Goal: Use online tool/utility: Utilize a website feature to perform a specific function

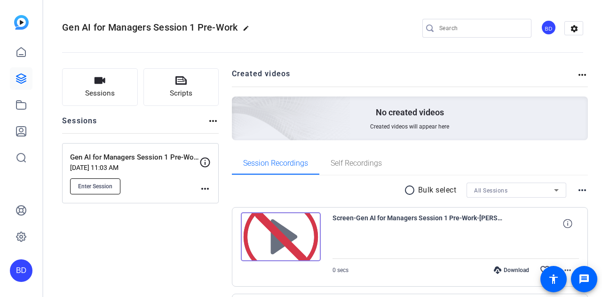
click at [105, 184] on span "Enter Session" at bounding box center [95, 186] width 34 height 8
click at [108, 93] on span "Sessions" at bounding box center [100, 93] width 30 height 11
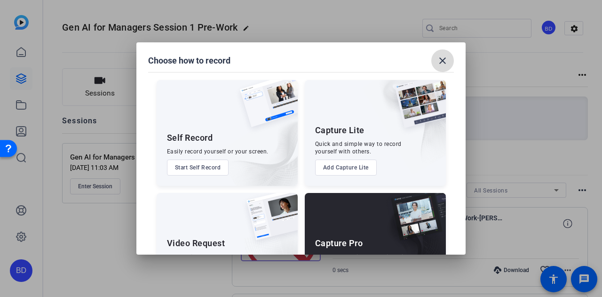
click at [451, 60] on span at bounding box center [442, 60] width 23 height 23
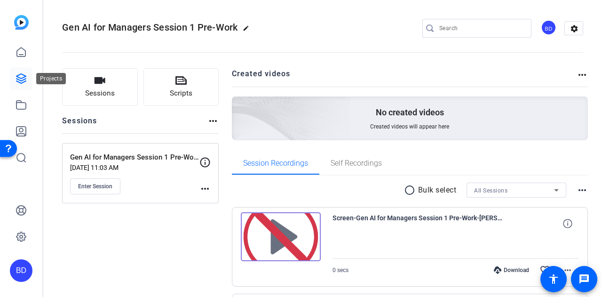
click at [24, 79] on icon at bounding box center [21, 78] width 11 height 11
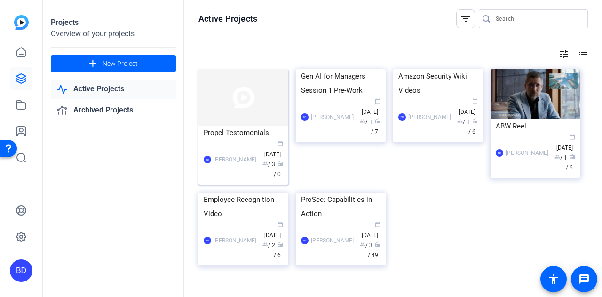
click at [245, 107] on img at bounding box center [243, 97] width 90 height 56
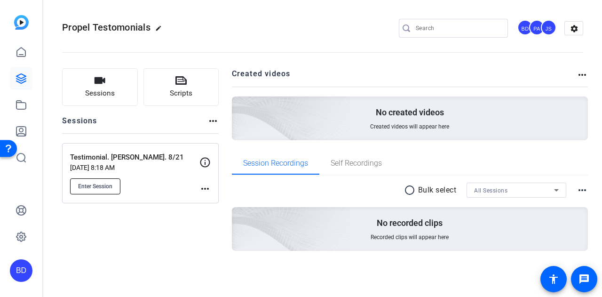
click at [102, 182] on span "Enter Session" at bounding box center [95, 186] width 34 height 8
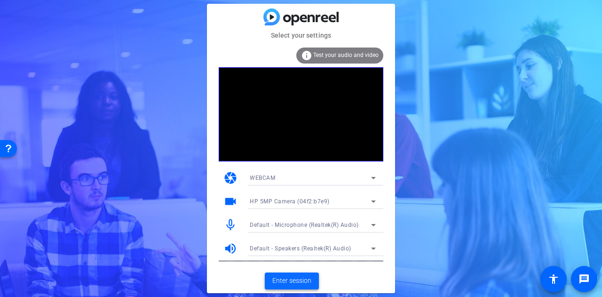
click at [294, 281] on span "Enter session" at bounding box center [291, 281] width 39 height 10
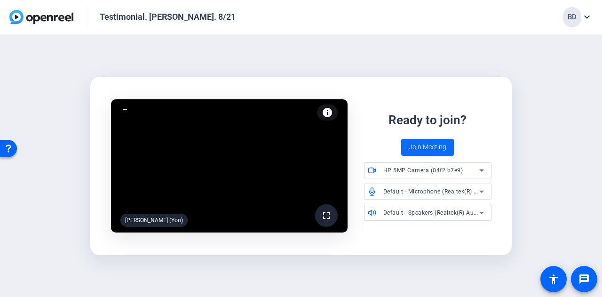
click at [436, 143] on span "Join Meeting" at bounding box center [428, 147] width 38 height 10
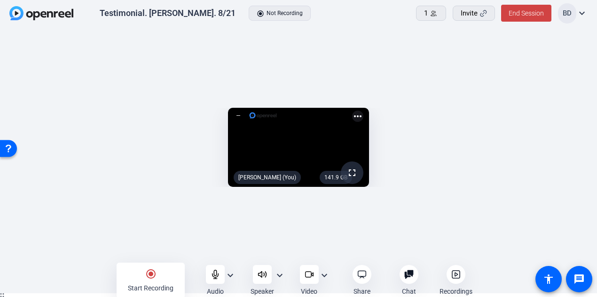
scroll to position [5, 0]
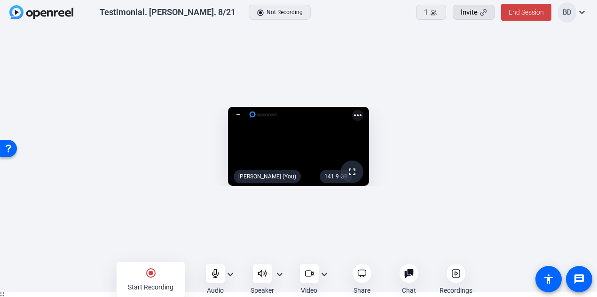
click at [474, 9] on span "Invite" at bounding box center [469, 12] width 17 height 11
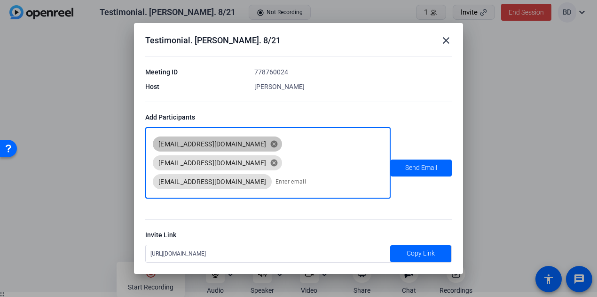
click at [447, 46] on mat-icon "close" at bounding box center [446, 40] width 11 height 11
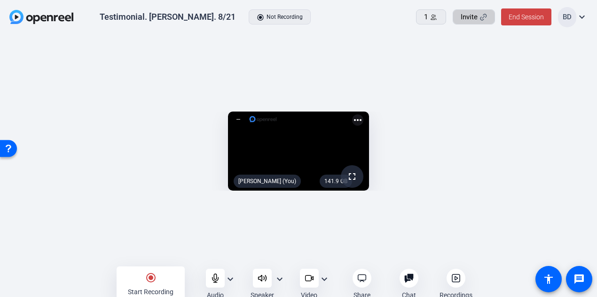
scroll to position [5, 0]
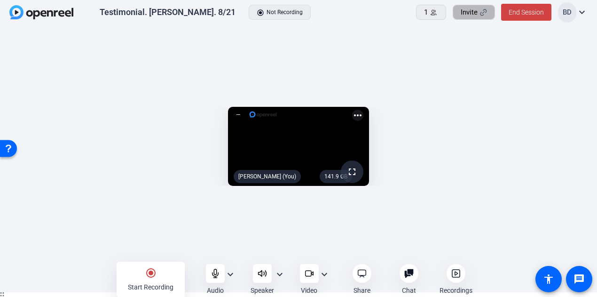
click at [477, 9] on span "Invite" at bounding box center [469, 12] width 17 height 11
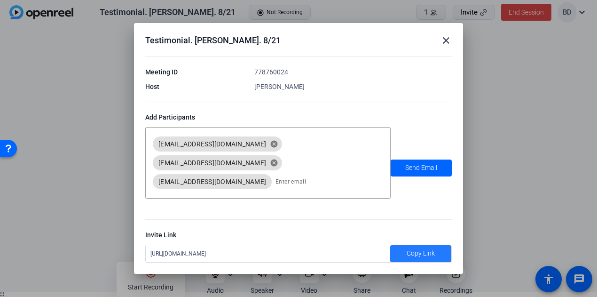
click at [432, 248] on span "Copy Link" at bounding box center [421, 253] width 28 height 10
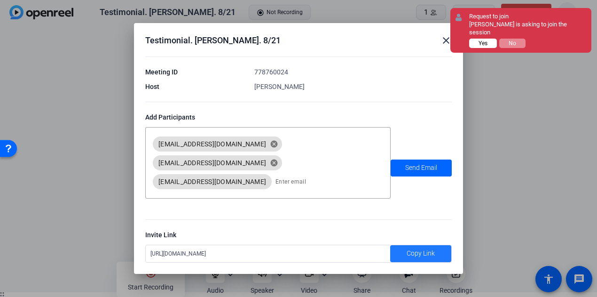
click at [489, 39] on button "Yes" at bounding box center [483, 43] width 28 height 9
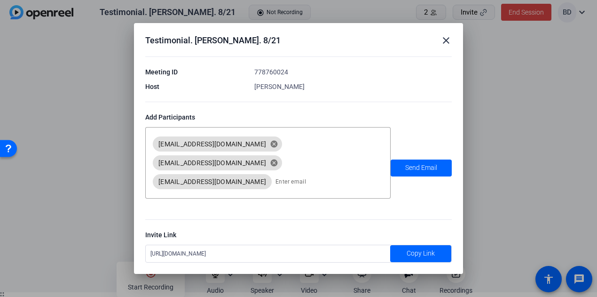
click at [448, 46] on mat-icon "close" at bounding box center [446, 40] width 11 height 11
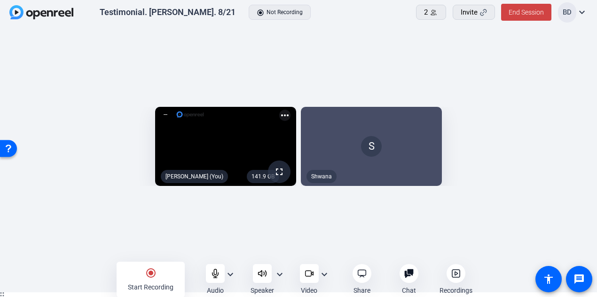
scroll to position [5, 0]
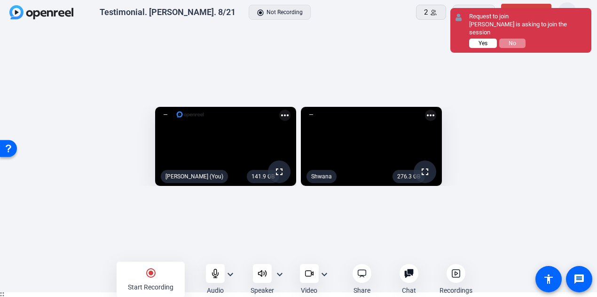
click at [475, 44] on button "Yes" at bounding box center [483, 43] width 28 height 9
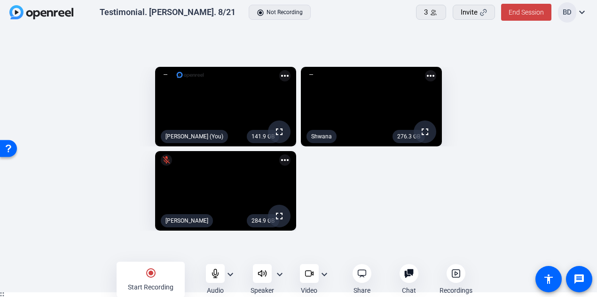
click at [151, 273] on mat-icon "radio_button_checked" at bounding box center [150, 272] width 11 height 11
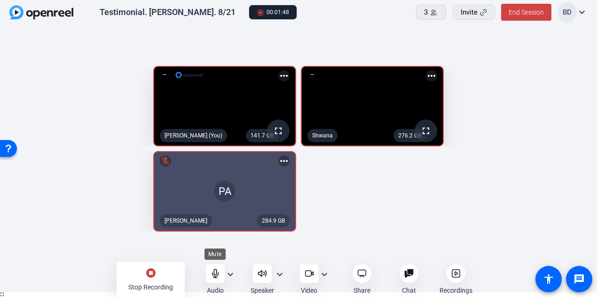
click at [213, 274] on icon at bounding box center [215, 273] width 9 height 9
click at [217, 273] on icon at bounding box center [215, 273] width 9 height 9
click at [214, 273] on icon at bounding box center [215, 273] width 9 height 9
click at [221, 269] on div at bounding box center [215, 273] width 19 height 19
click at [214, 276] on icon at bounding box center [215, 273] width 6 height 8
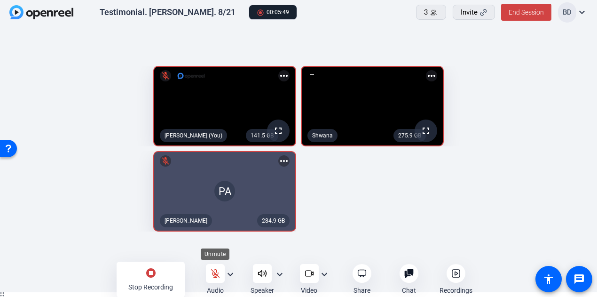
click at [218, 271] on icon at bounding box center [215, 273] width 9 height 9
click at [214, 273] on icon at bounding box center [215, 273] width 8 height 8
click at [218, 275] on icon at bounding box center [215, 273] width 9 height 9
click at [220, 274] on div at bounding box center [215, 273] width 19 height 19
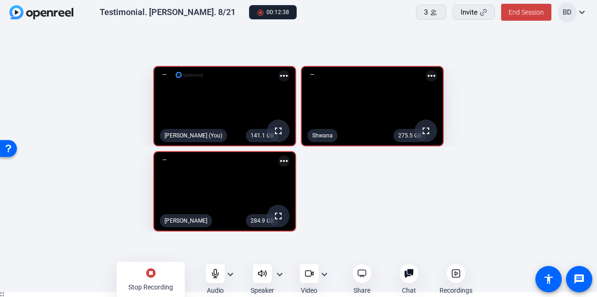
click at [146, 276] on mat-icon "stop_circle" at bounding box center [150, 272] width 11 height 11
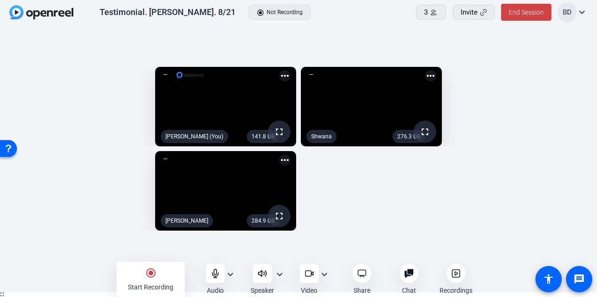
click at [458, 273] on icon at bounding box center [456, 273] width 9 height 9
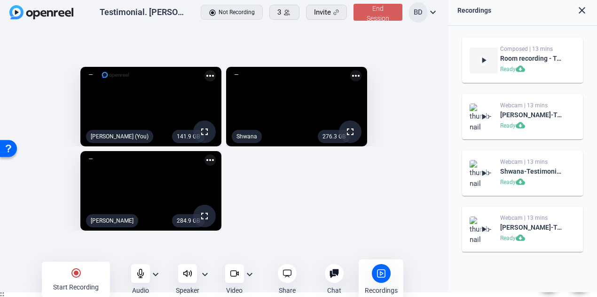
click at [380, 12] on span "End Session" at bounding box center [378, 13] width 23 height 17
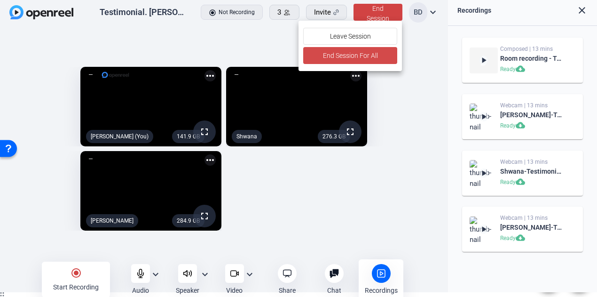
click at [373, 52] on span "End Session For All" at bounding box center [350, 55] width 55 height 11
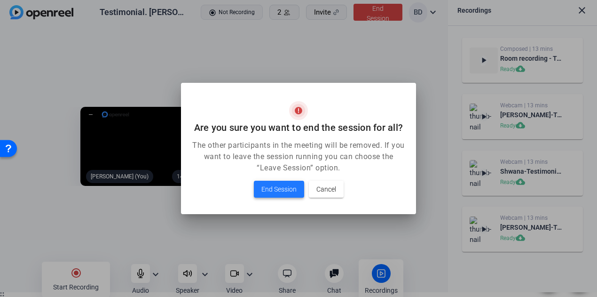
click at [273, 186] on span "End Session" at bounding box center [278, 188] width 35 height 11
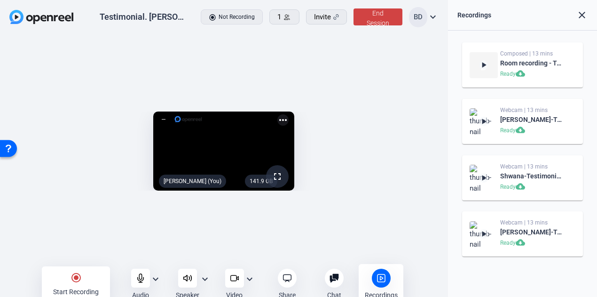
scroll to position [5, 0]
